Goal: Task Accomplishment & Management: Complete application form

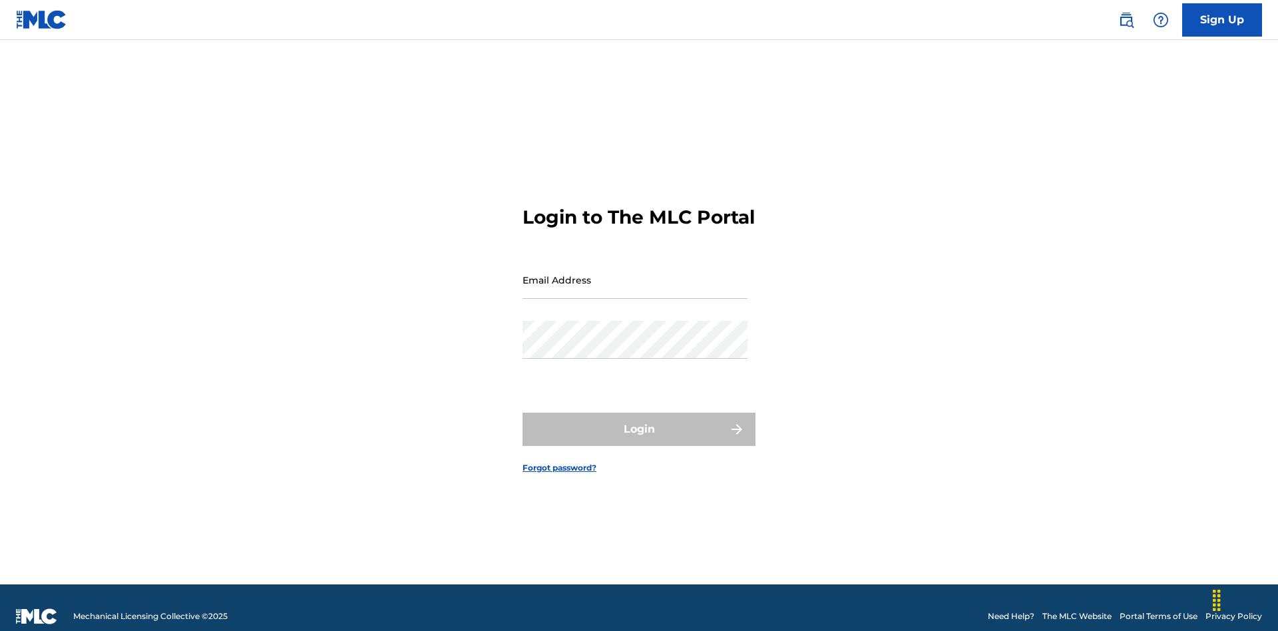
scroll to position [17, 0]
click at [635, 274] on input "Email Address" at bounding box center [635, 280] width 225 height 38
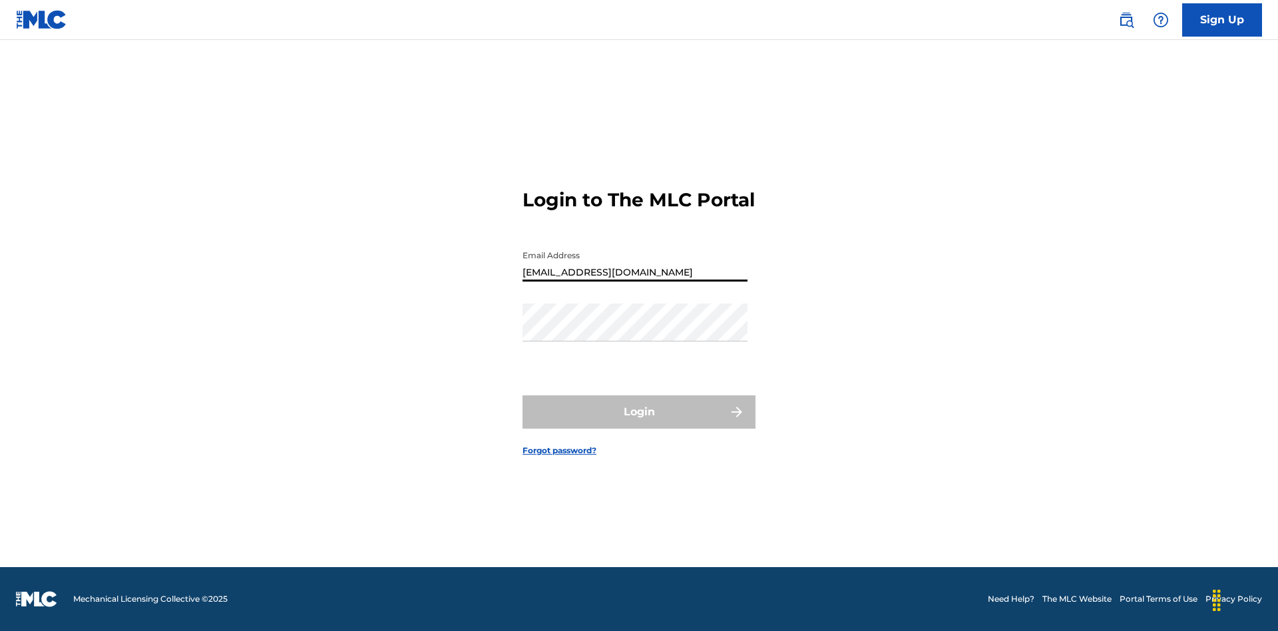
type input "[EMAIL_ADDRESS][DOMAIN_NAME]"
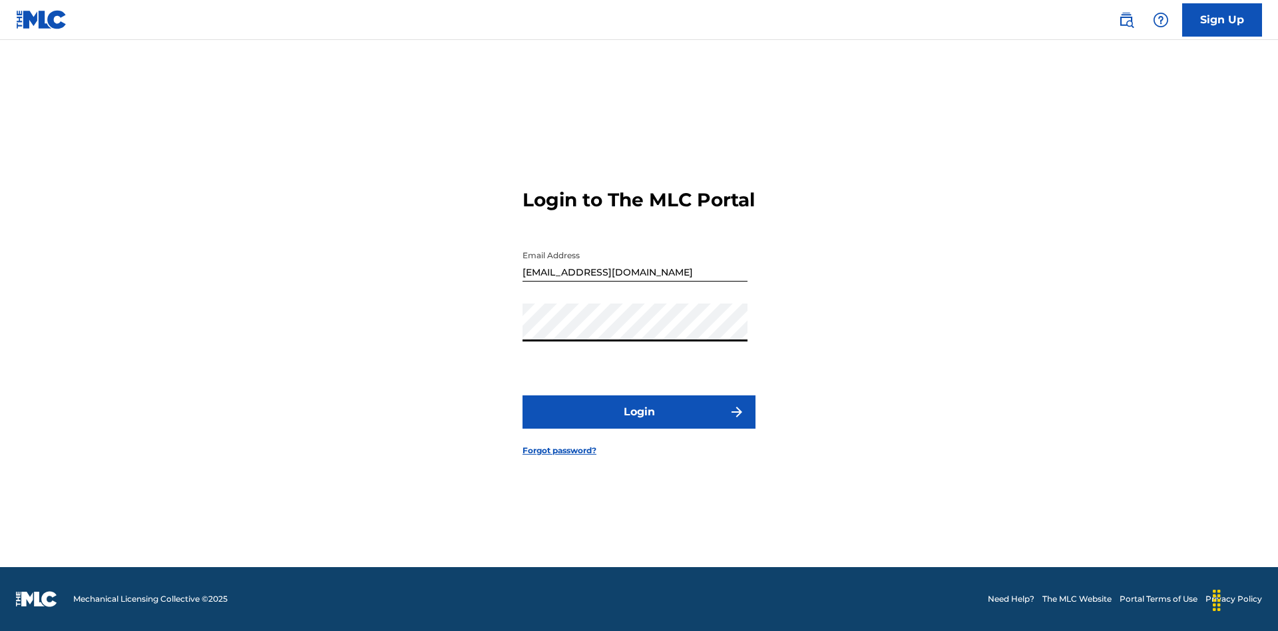
click at [639, 423] on button "Login" at bounding box center [639, 411] width 233 height 33
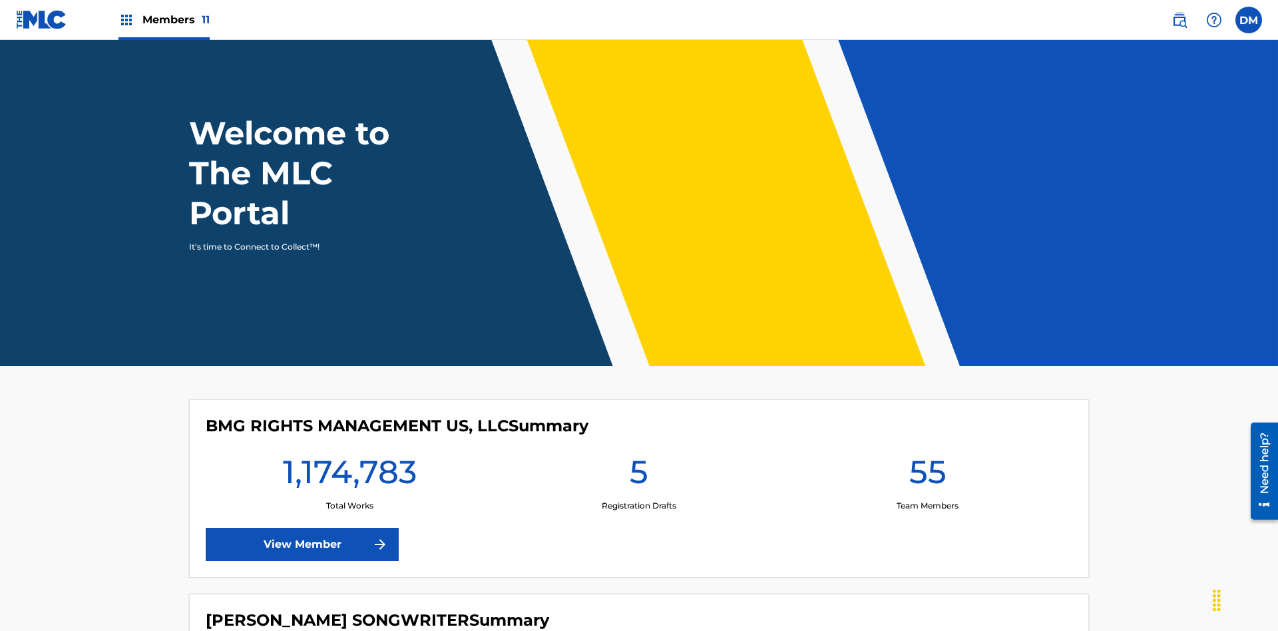
click at [164, 19] on span "Members 11" at bounding box center [175, 19] width 67 height 15
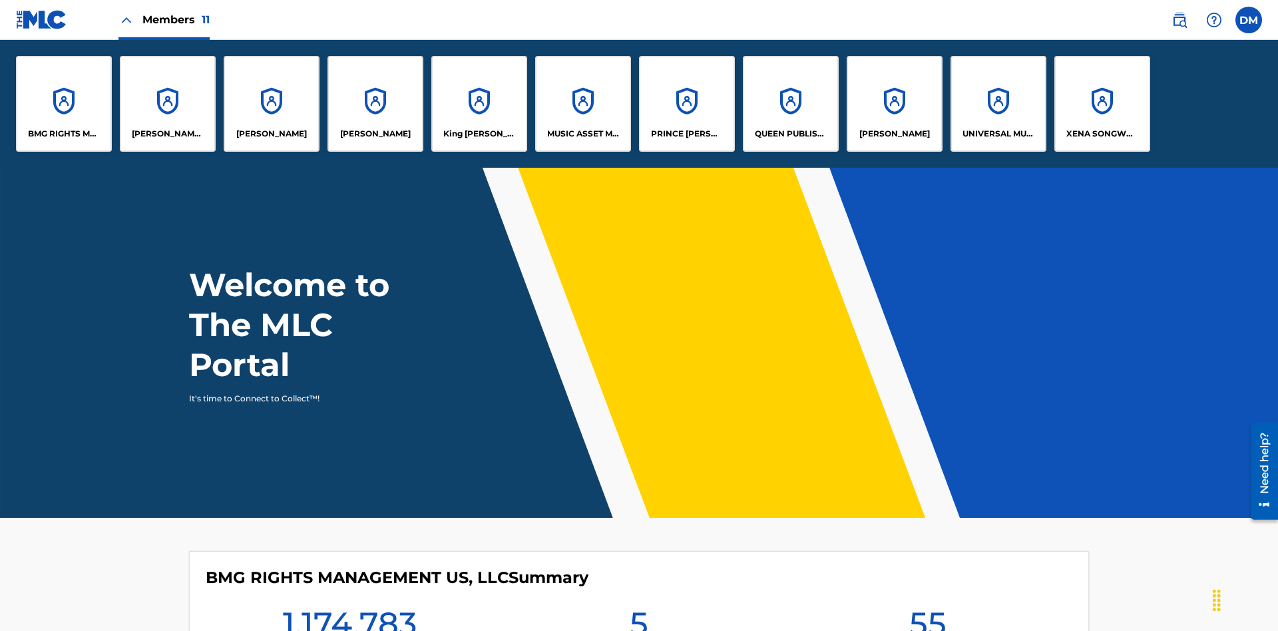
click at [998, 134] on p "UNIVERSAL MUSIC PUB GROUP" at bounding box center [999, 134] width 73 height 12
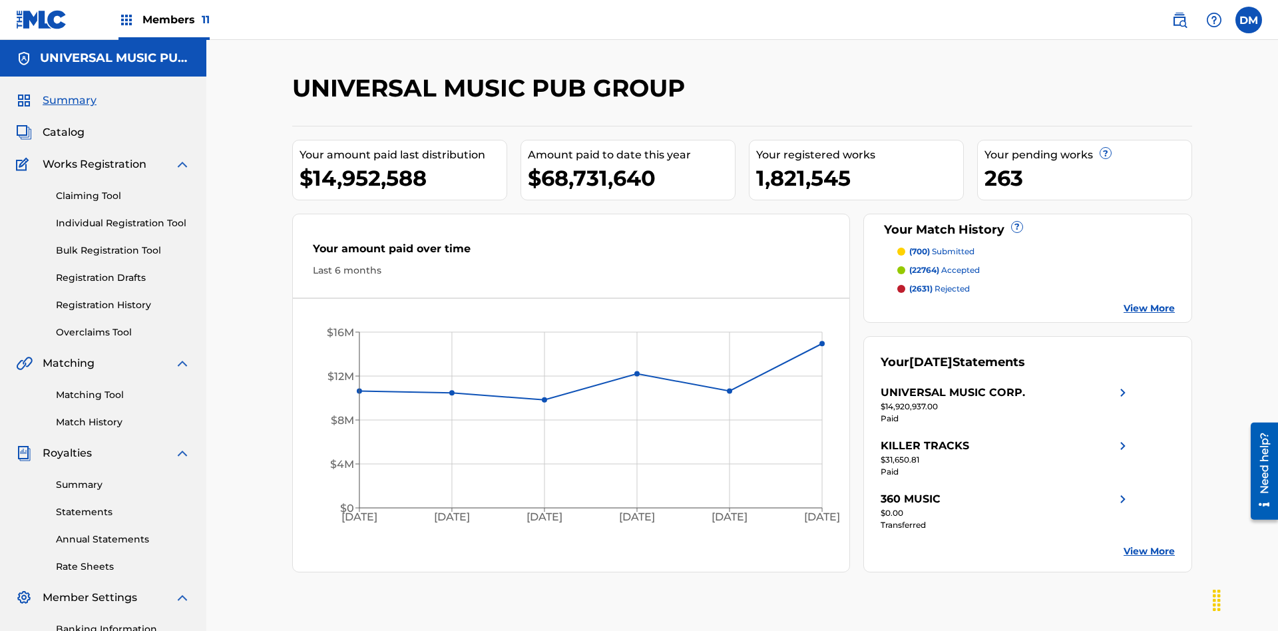
click at [123, 216] on link "Individual Registration Tool" at bounding box center [123, 223] width 134 height 14
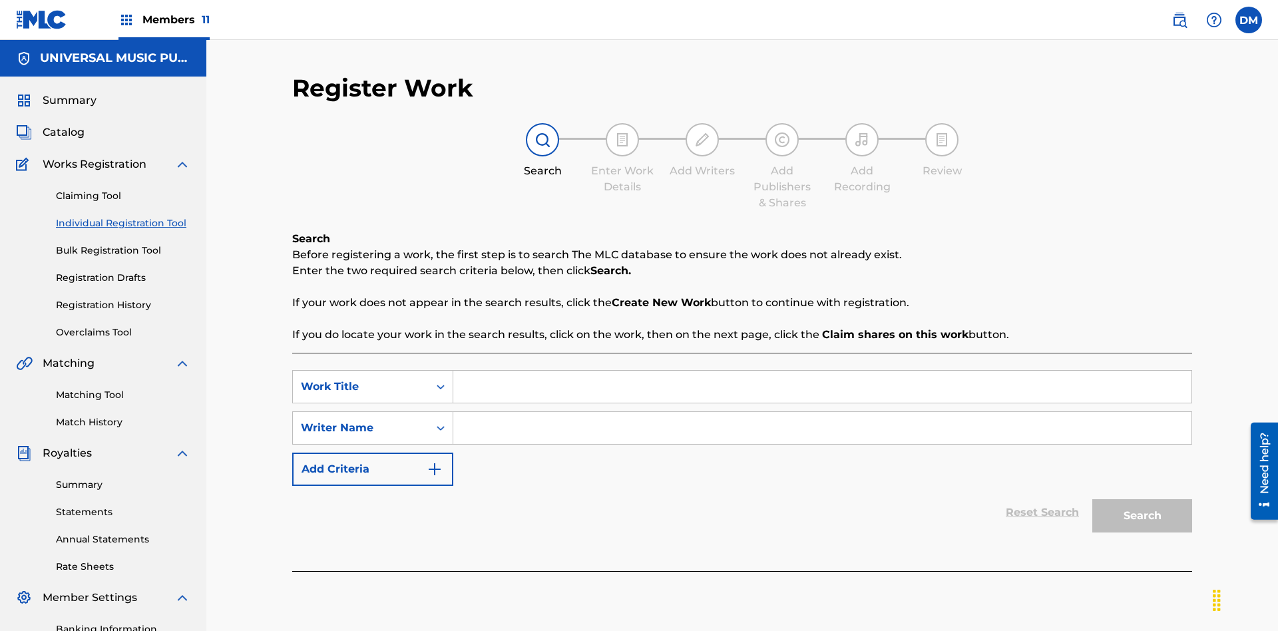
click at [822, 371] on input "Search Form" at bounding box center [822, 387] width 738 height 32
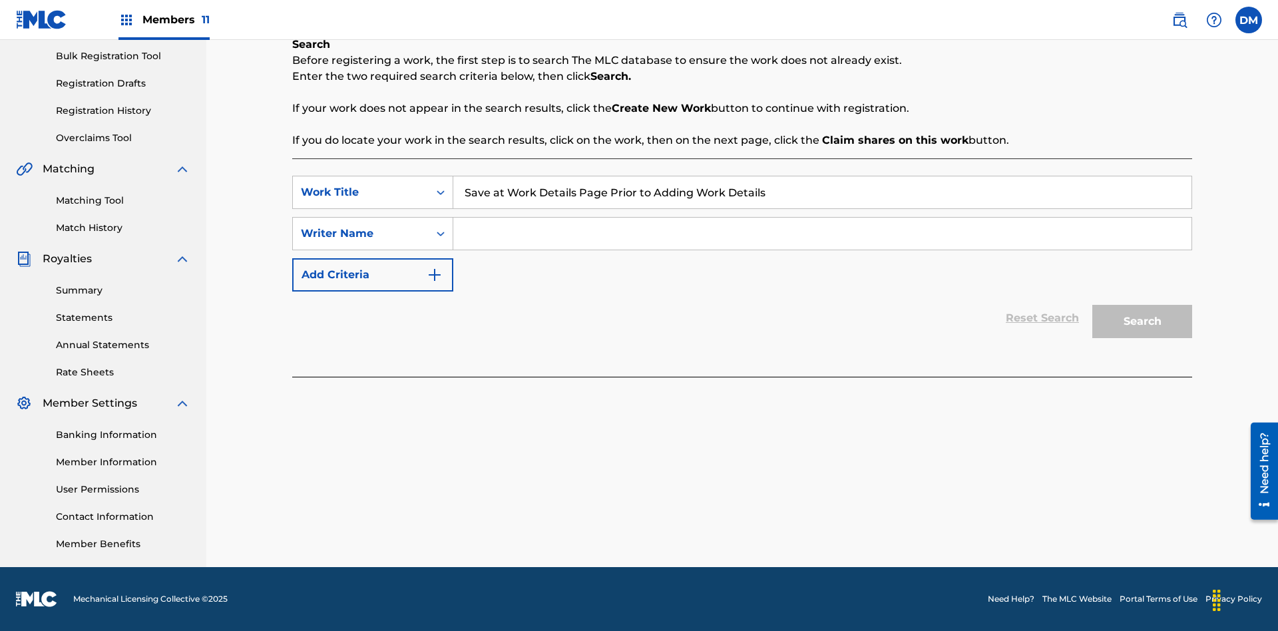
type input "Save at Work Details Page Prior to Adding Work Details"
click at [822, 234] on input "Search Form" at bounding box center [822, 234] width 738 height 32
type input "QWERTYUIOP"
click at [1143, 322] on button "Search" at bounding box center [1143, 321] width 100 height 33
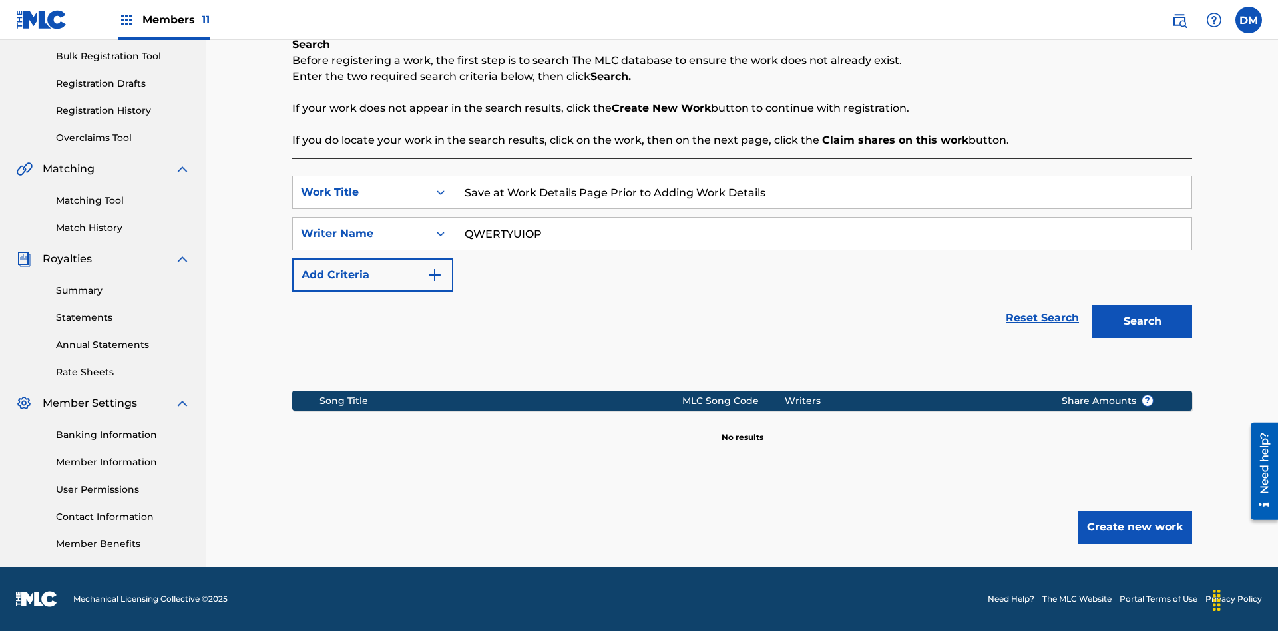
click at [1135, 527] on button "Create new work" at bounding box center [1135, 527] width 115 height 33
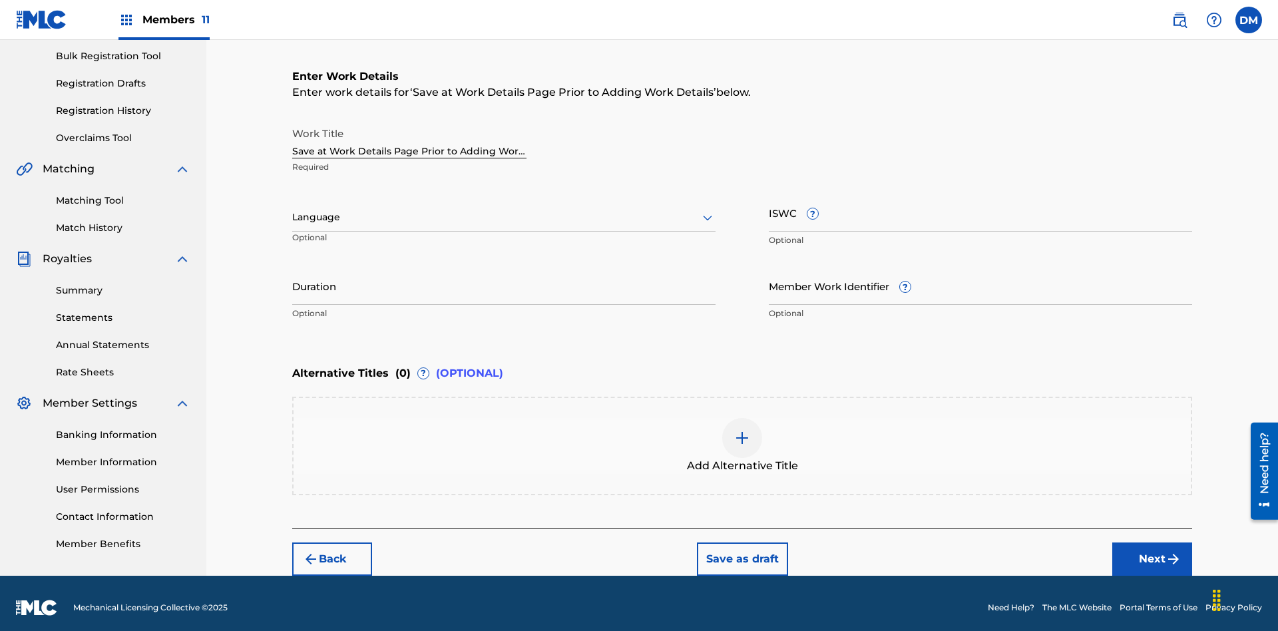
click at [742, 550] on button "Save as draft" at bounding box center [742, 559] width 91 height 33
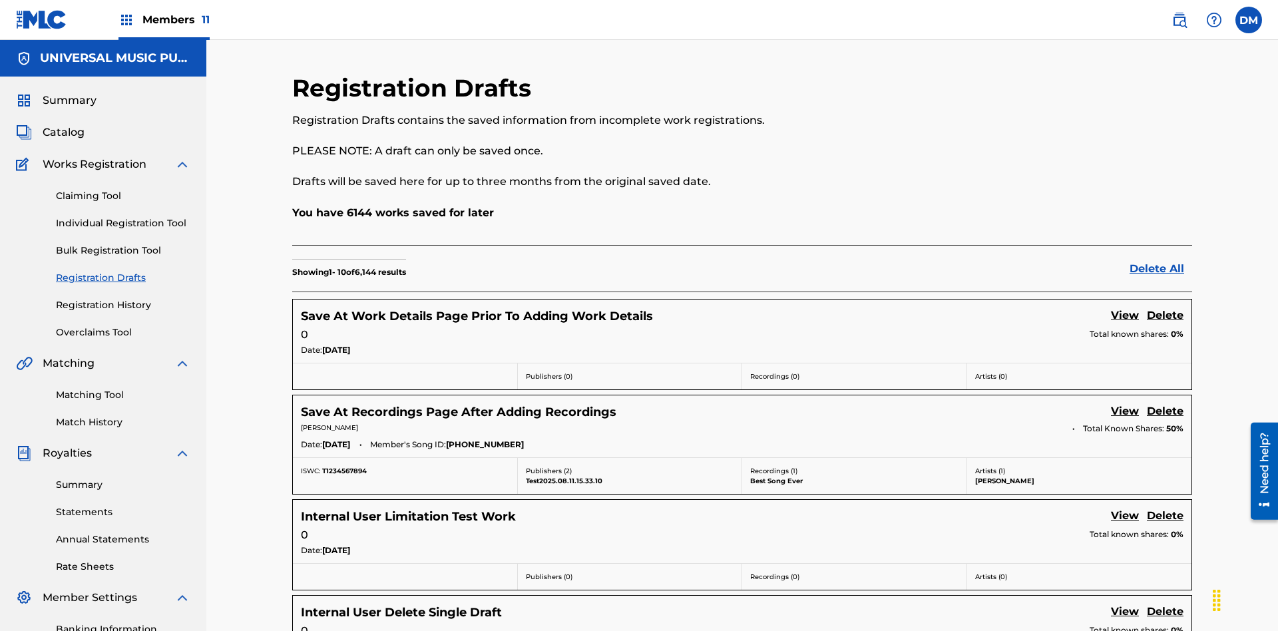
click at [1125, 308] on link "View" at bounding box center [1125, 317] width 28 height 18
